Goal: Navigation & Orientation: Find specific page/section

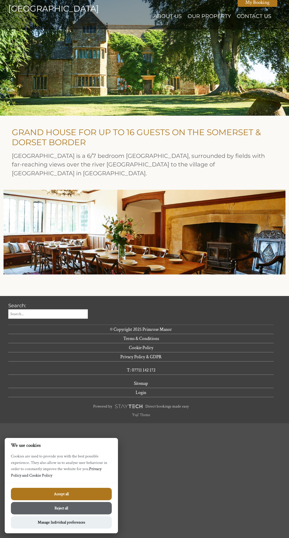
click at [209, 216] on div at bounding box center [145, 232] width 282 height 85
click at [213, 56] on div at bounding box center [144, 58] width 289 height 116
click at [39, 492] on button "Accept all" at bounding box center [61, 493] width 101 height 12
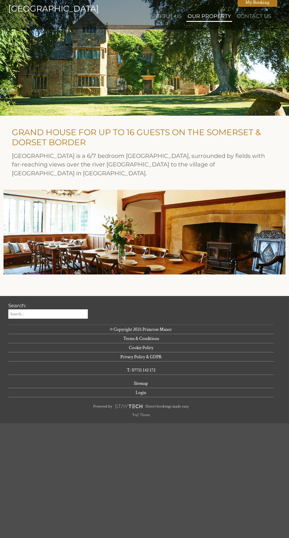
click at [208, 16] on link "Our Property" at bounding box center [209, 16] width 43 height 6
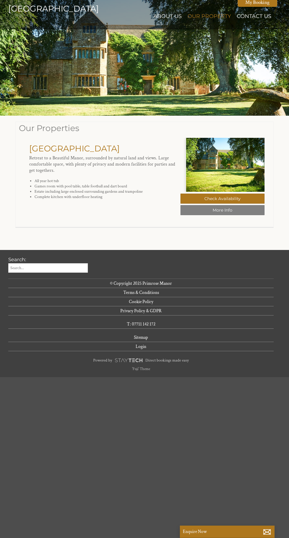
scroll to position [0, 5]
